Goal: Navigation & Orientation: Find specific page/section

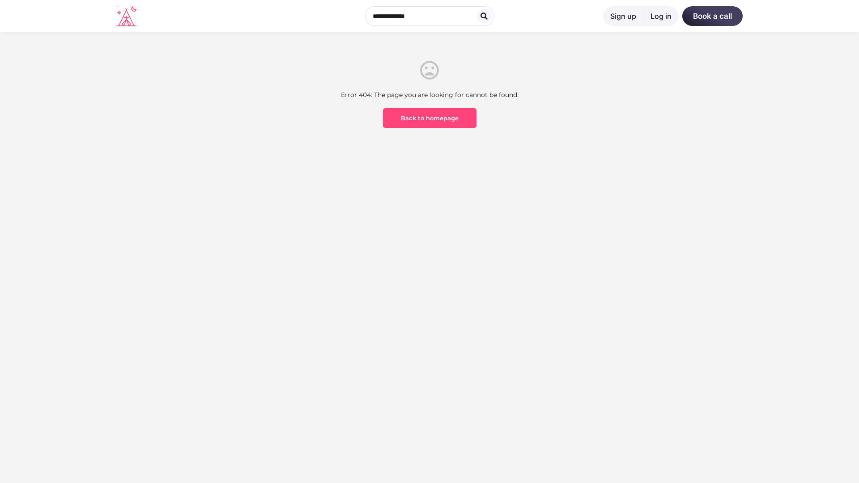
scroll to position [263, 0]
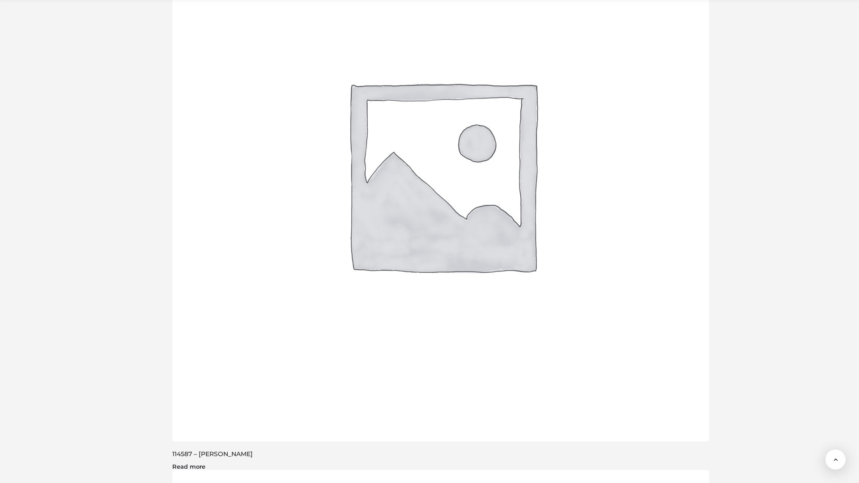
scroll to position [1790, 0]
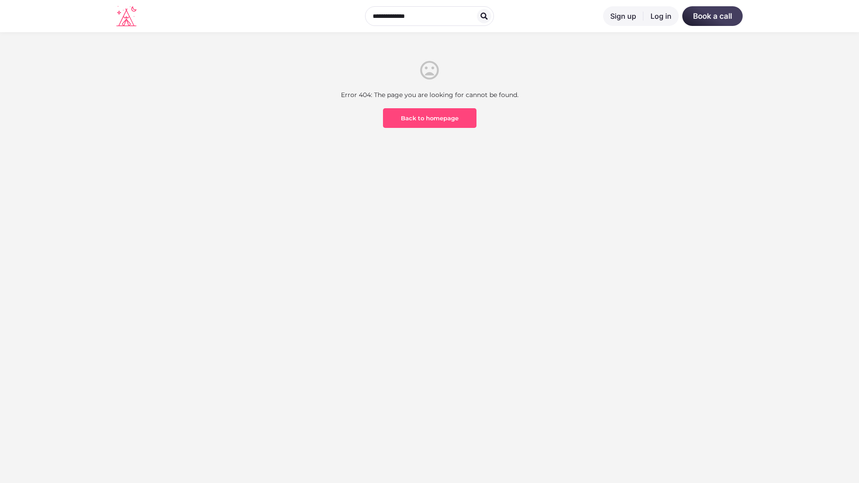
scroll to position [263, 0]
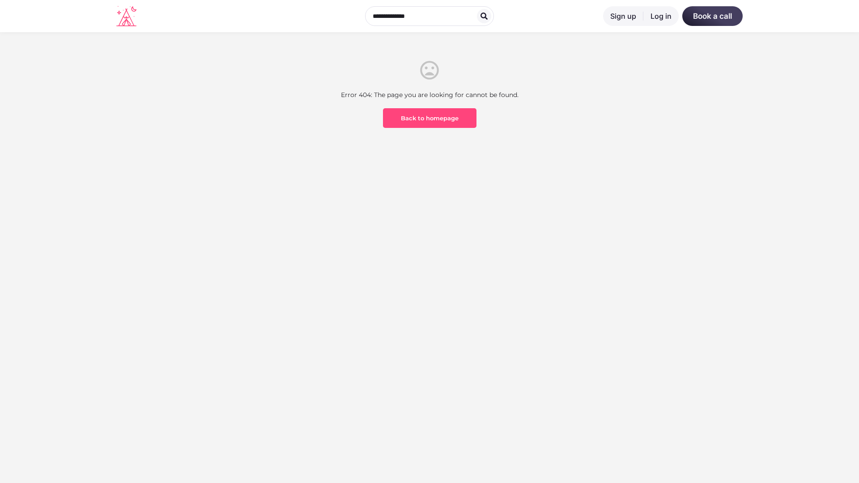
scroll to position [263, 0]
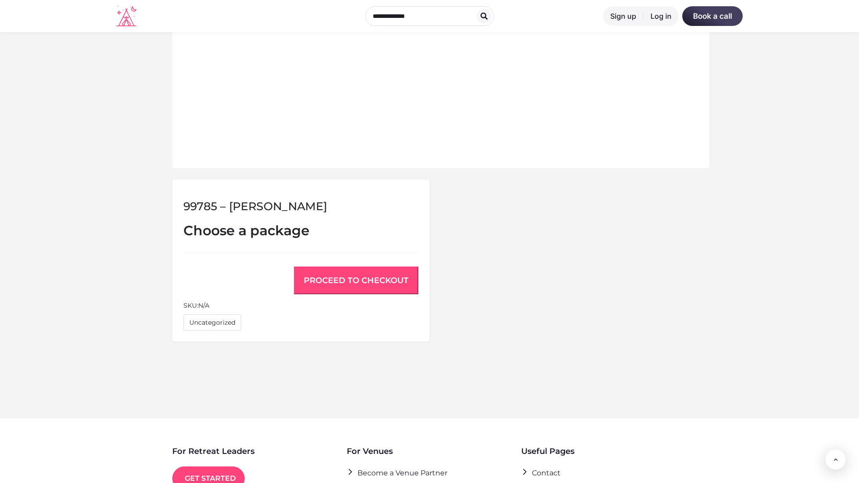
scroll to position [603, 0]
